Goal: Task Accomplishment & Management: Manage account settings

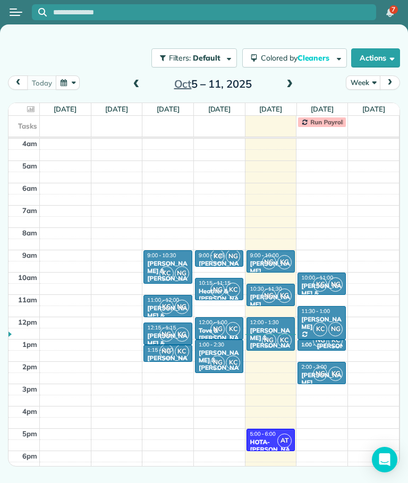
scroll to position [52, 0]
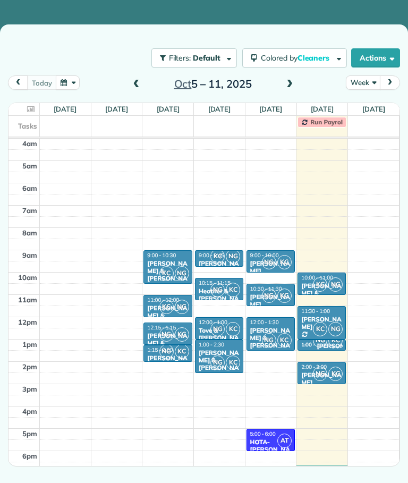
scroll to position [68, 0]
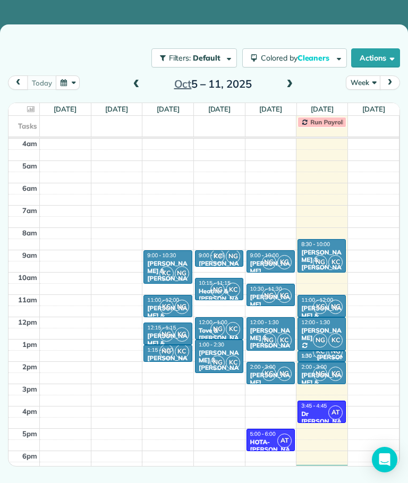
scroll to position [68, 0]
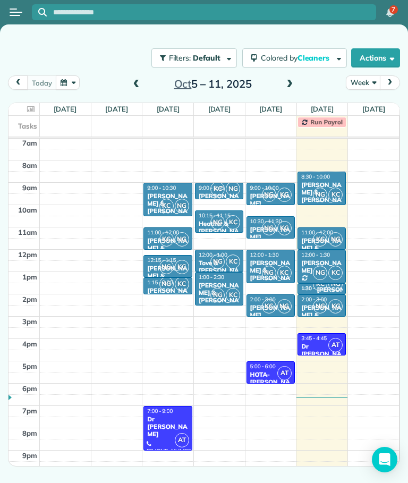
click at [290, 86] on span at bounding box center [290, 85] width 12 height 10
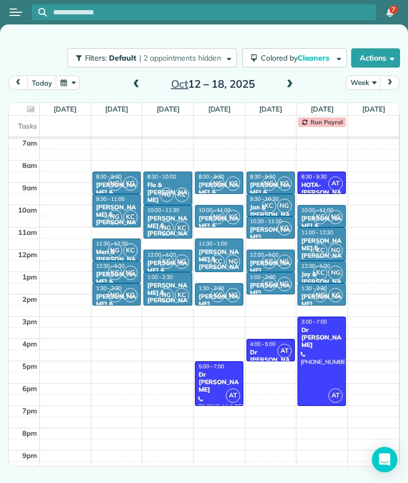
click at [112, 181] on span "NG" at bounding box center [115, 183] width 14 height 14
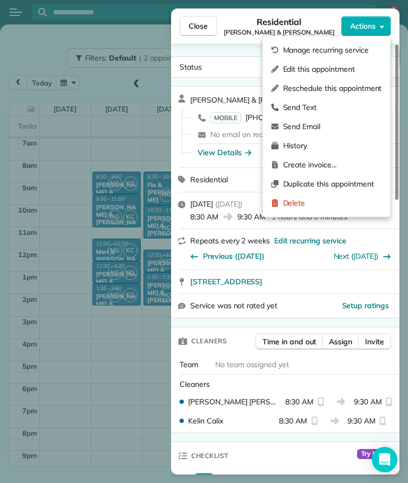
click at [346, 71] on span "Edit this appointment" at bounding box center [332, 69] width 99 height 11
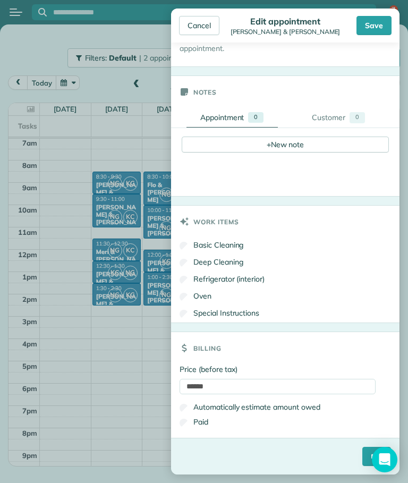
scroll to position [331, 0]
click at [199, 24] on div "Cancel" at bounding box center [199, 25] width 40 height 19
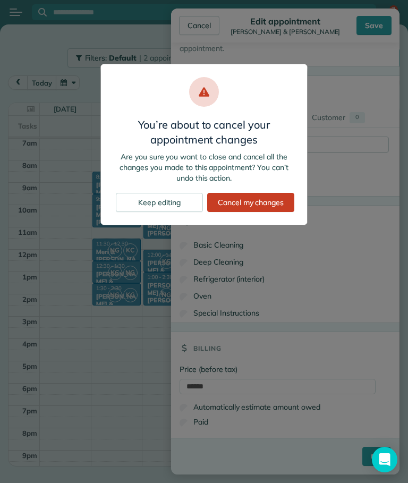
click at [266, 202] on div "Cancel my changes" at bounding box center [250, 202] width 87 height 19
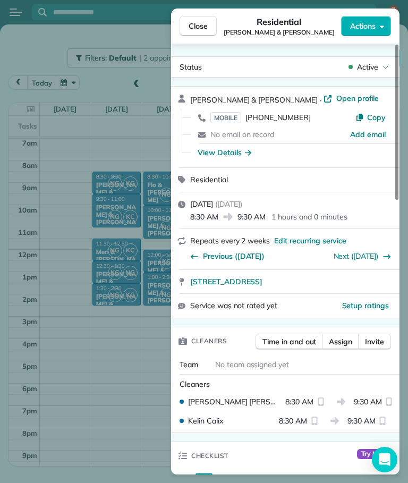
click at [190, 31] on button "Close" at bounding box center [198, 26] width 37 height 20
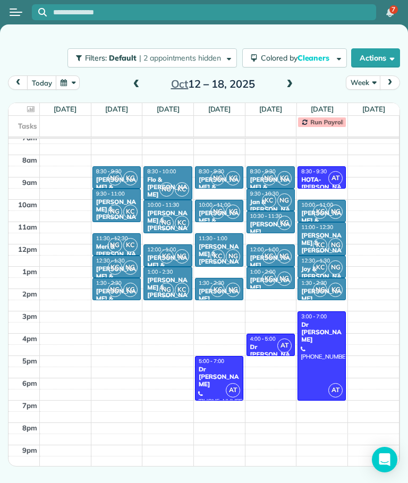
scroll to position [73, 0]
click at [287, 345] on span "AT" at bounding box center [284, 346] width 14 height 14
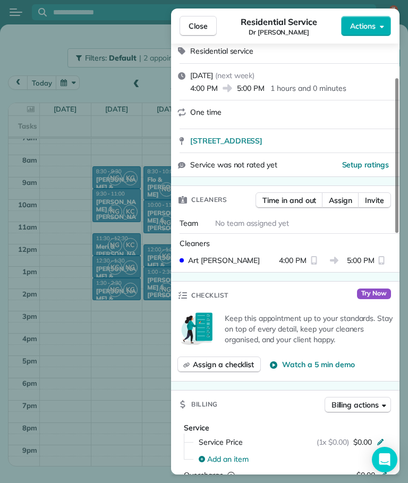
scroll to position [97, 0]
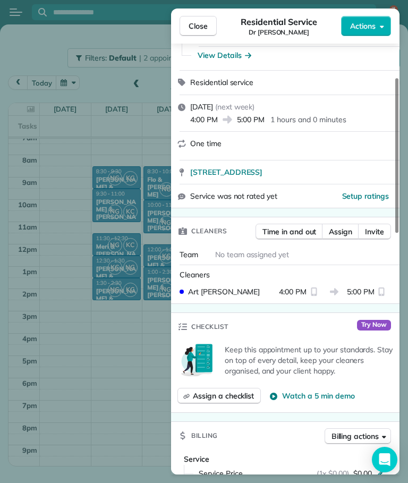
click at [200, 21] on span "Close" at bounding box center [198, 26] width 19 height 11
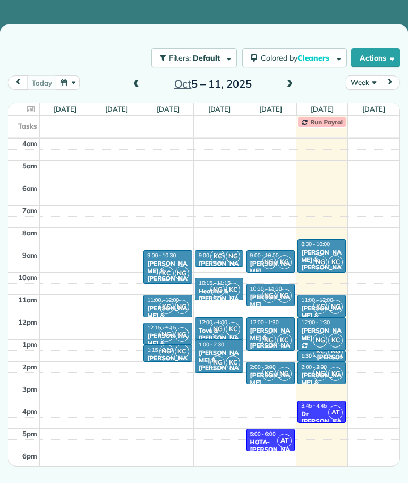
scroll to position [68, 0]
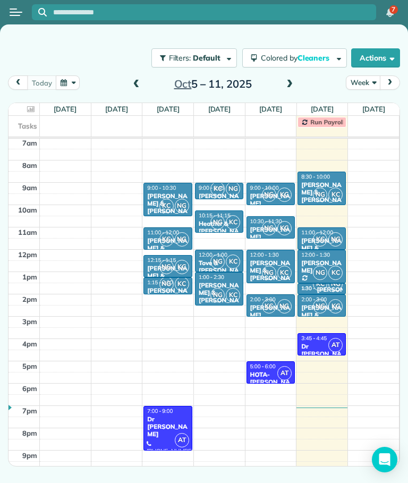
click at [289, 82] on span at bounding box center [290, 85] width 12 height 10
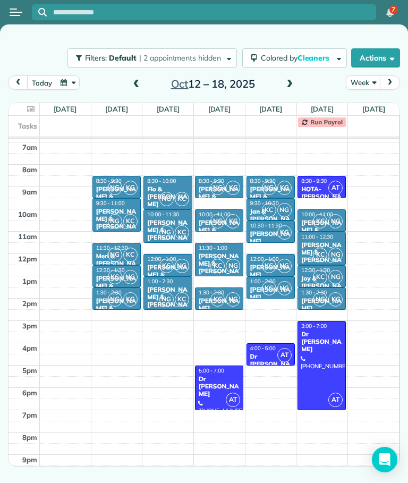
scroll to position [63, 0]
click at [35, 109] on div at bounding box center [24, 109] width 27 height 12
